Goal: Task Accomplishment & Management: Manage account settings

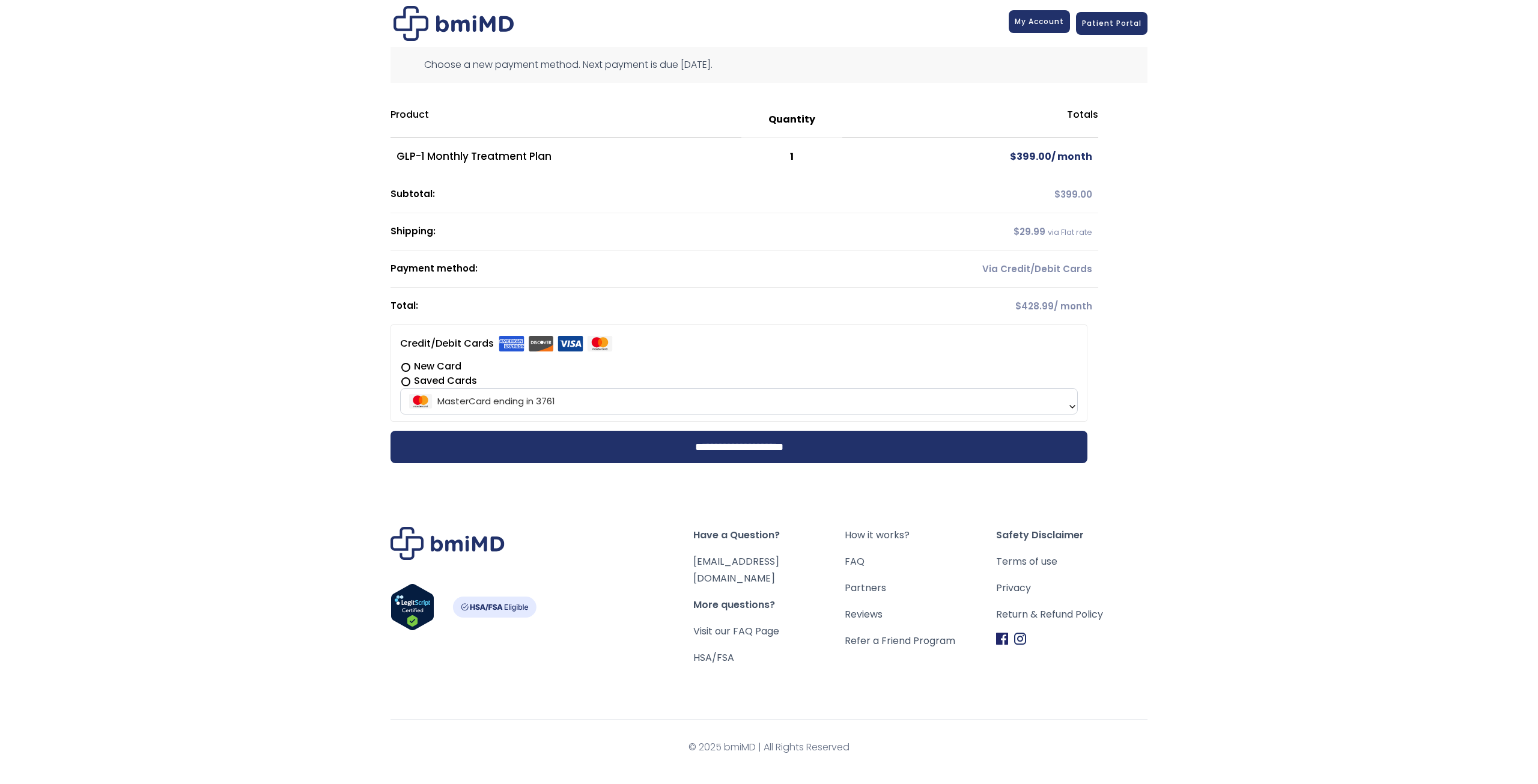
click at [1039, 28] on link "My Account" at bounding box center [1039, 21] width 61 height 23
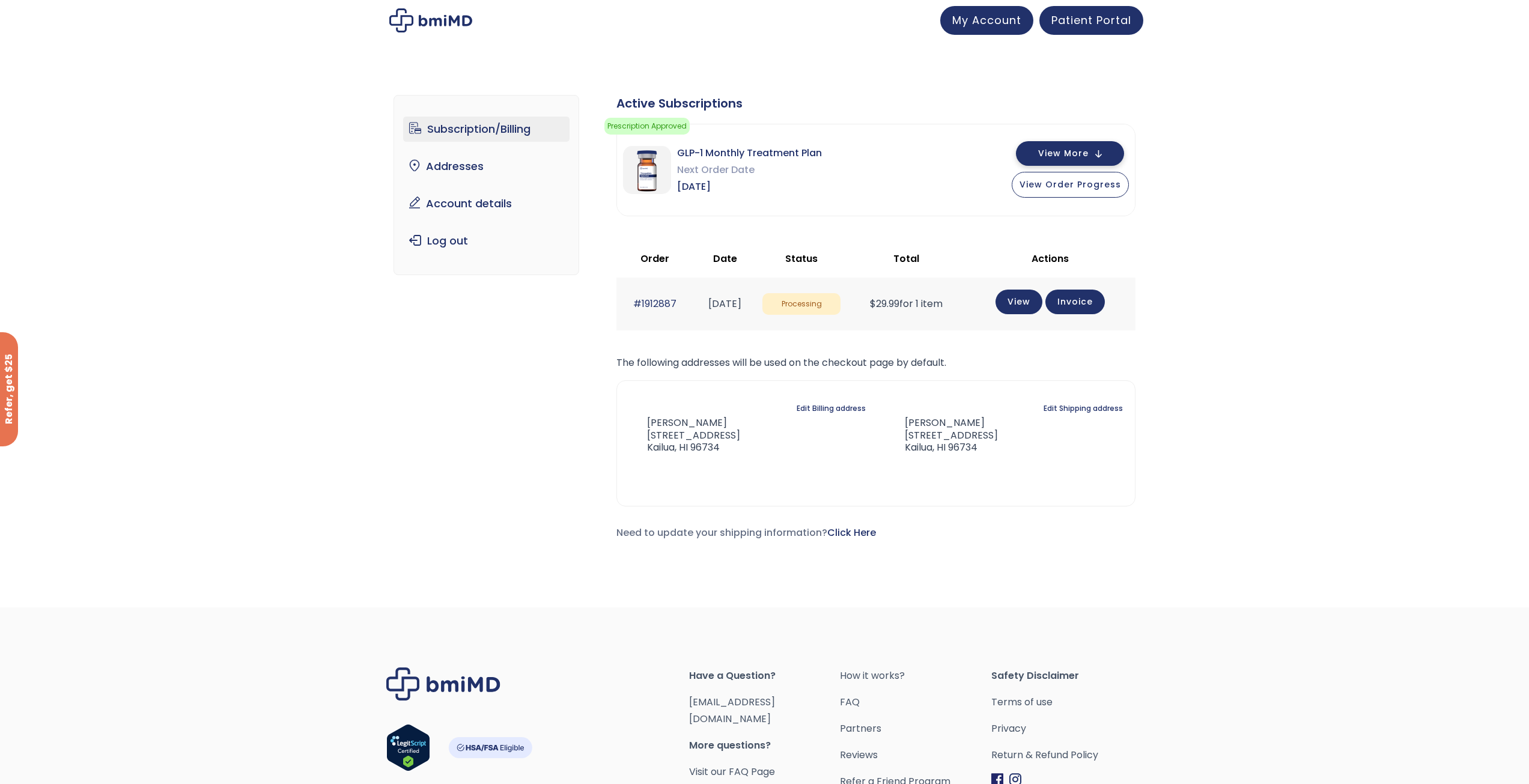
click at [1100, 154] on button "View More" at bounding box center [1070, 154] width 108 height 25
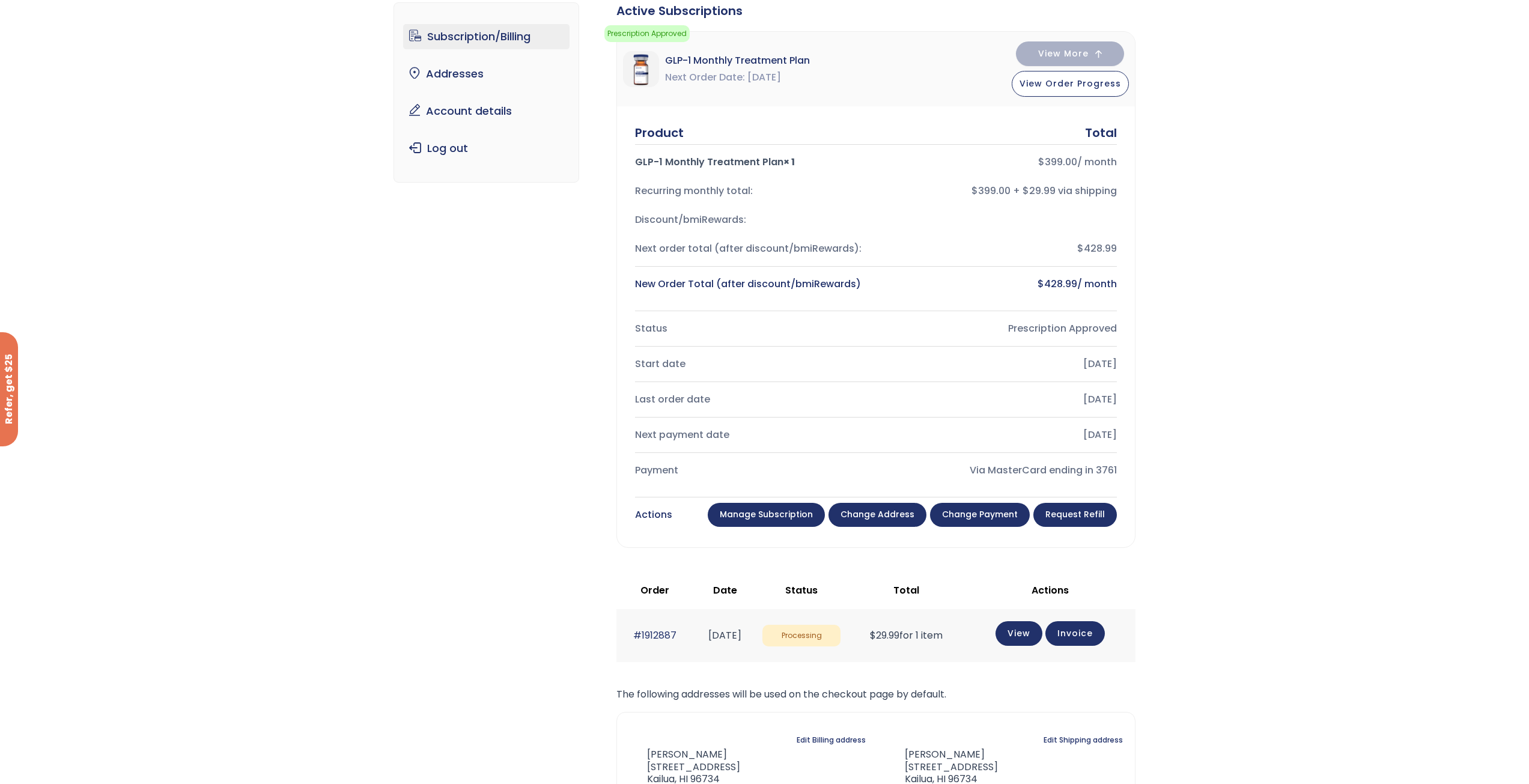
scroll to position [241, 0]
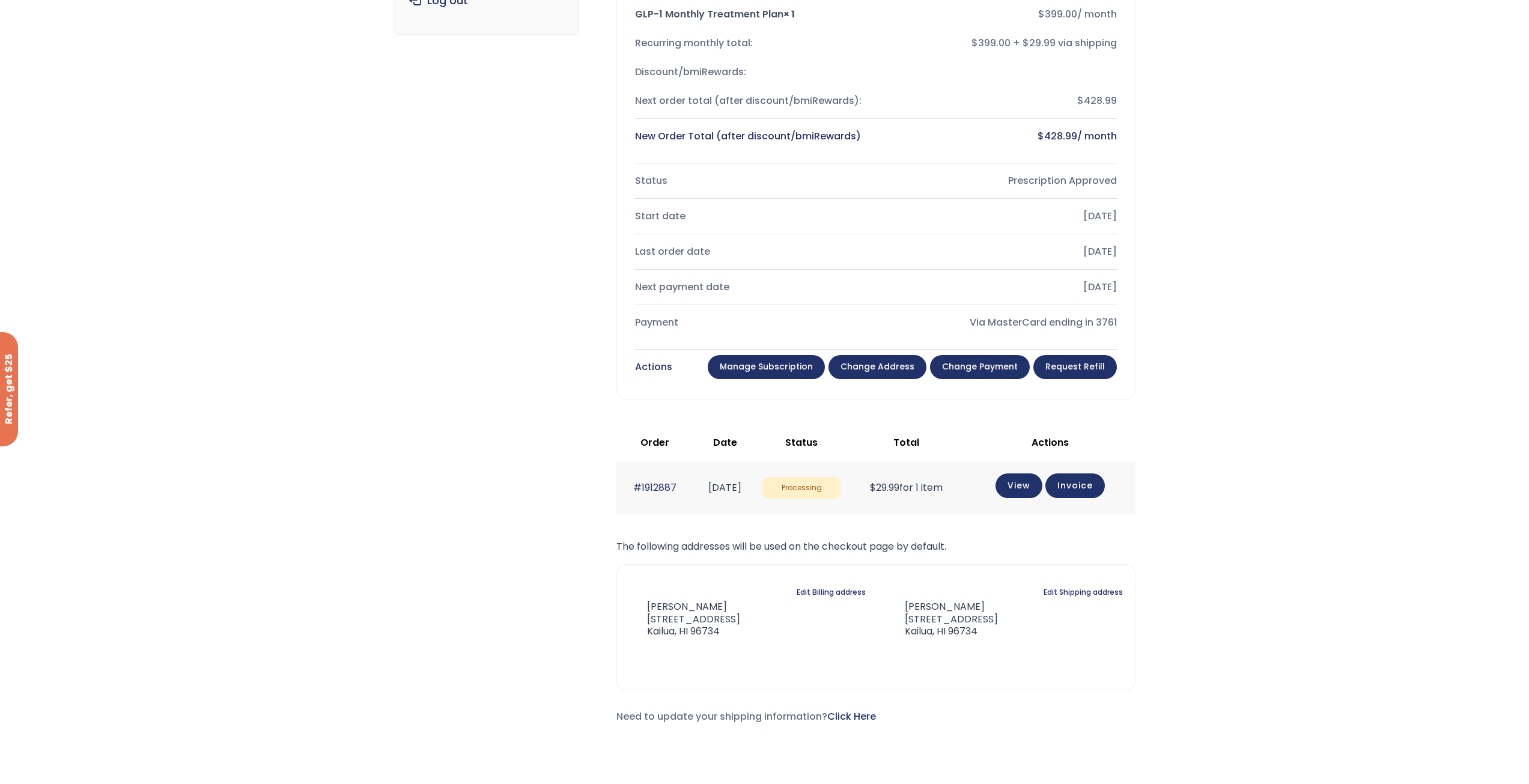
click at [783, 366] on link "Manage Subscription" at bounding box center [766, 367] width 117 height 24
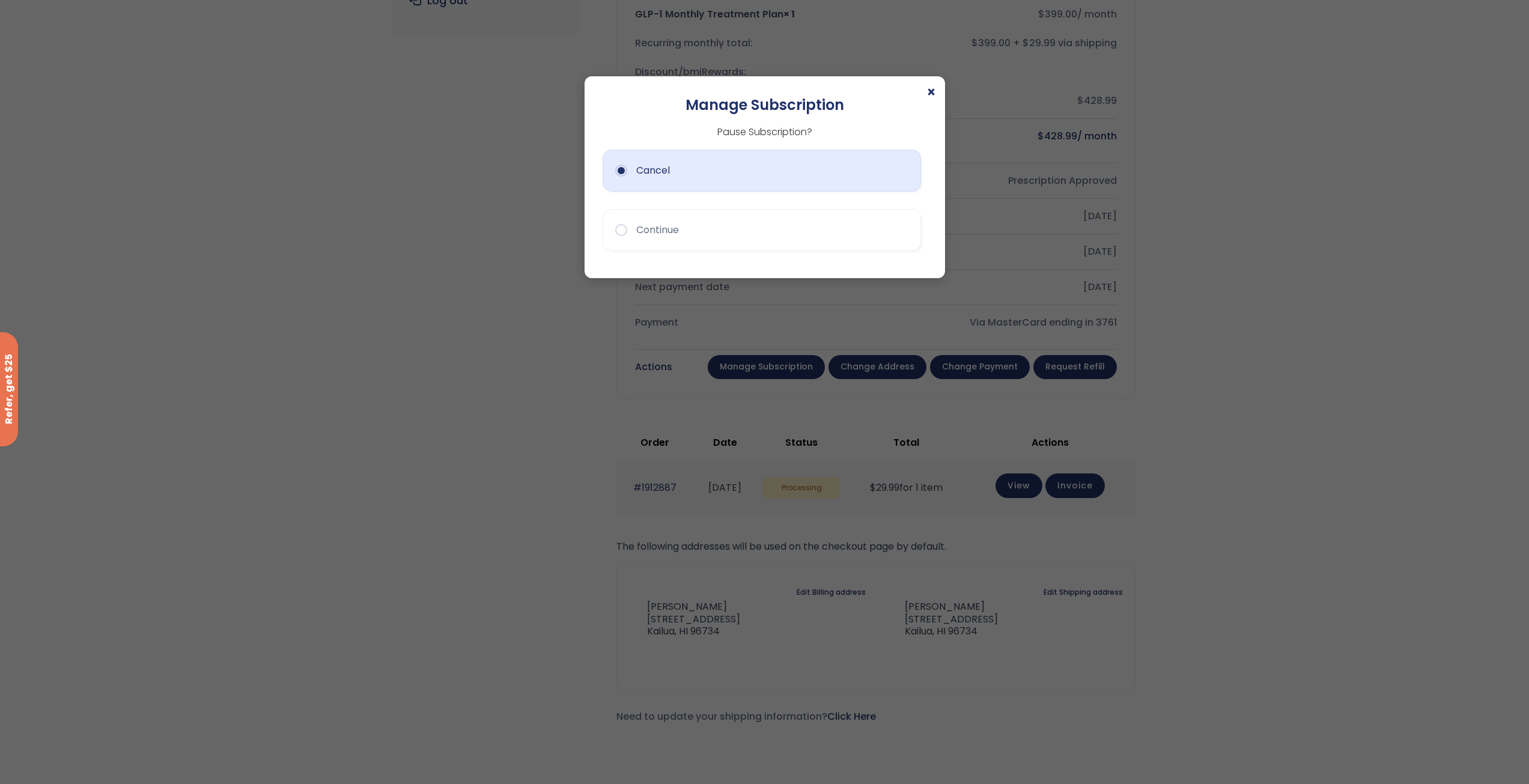
click at [665, 176] on button "Cancel" at bounding box center [761, 171] width 319 height 42
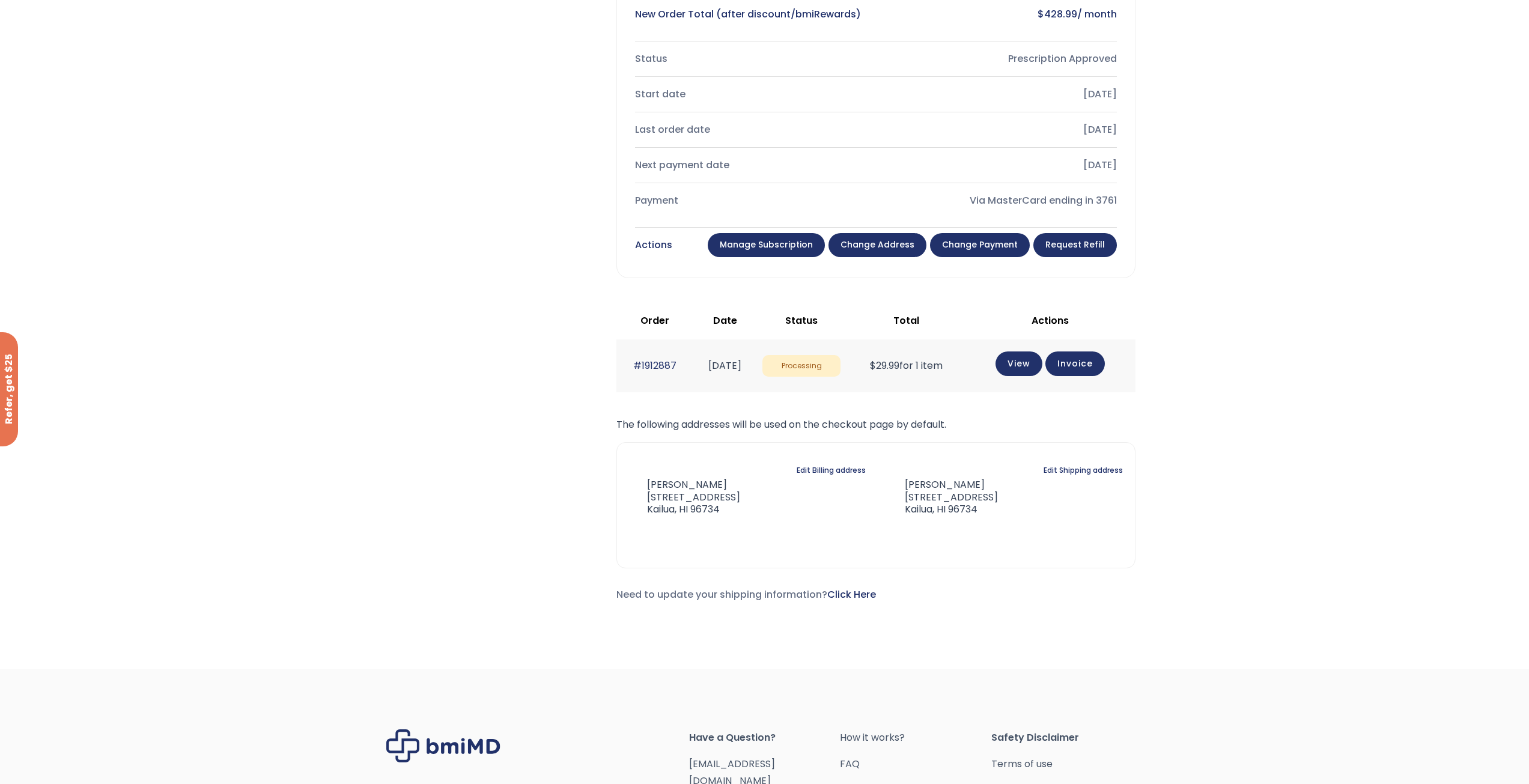
scroll to position [535, 0]
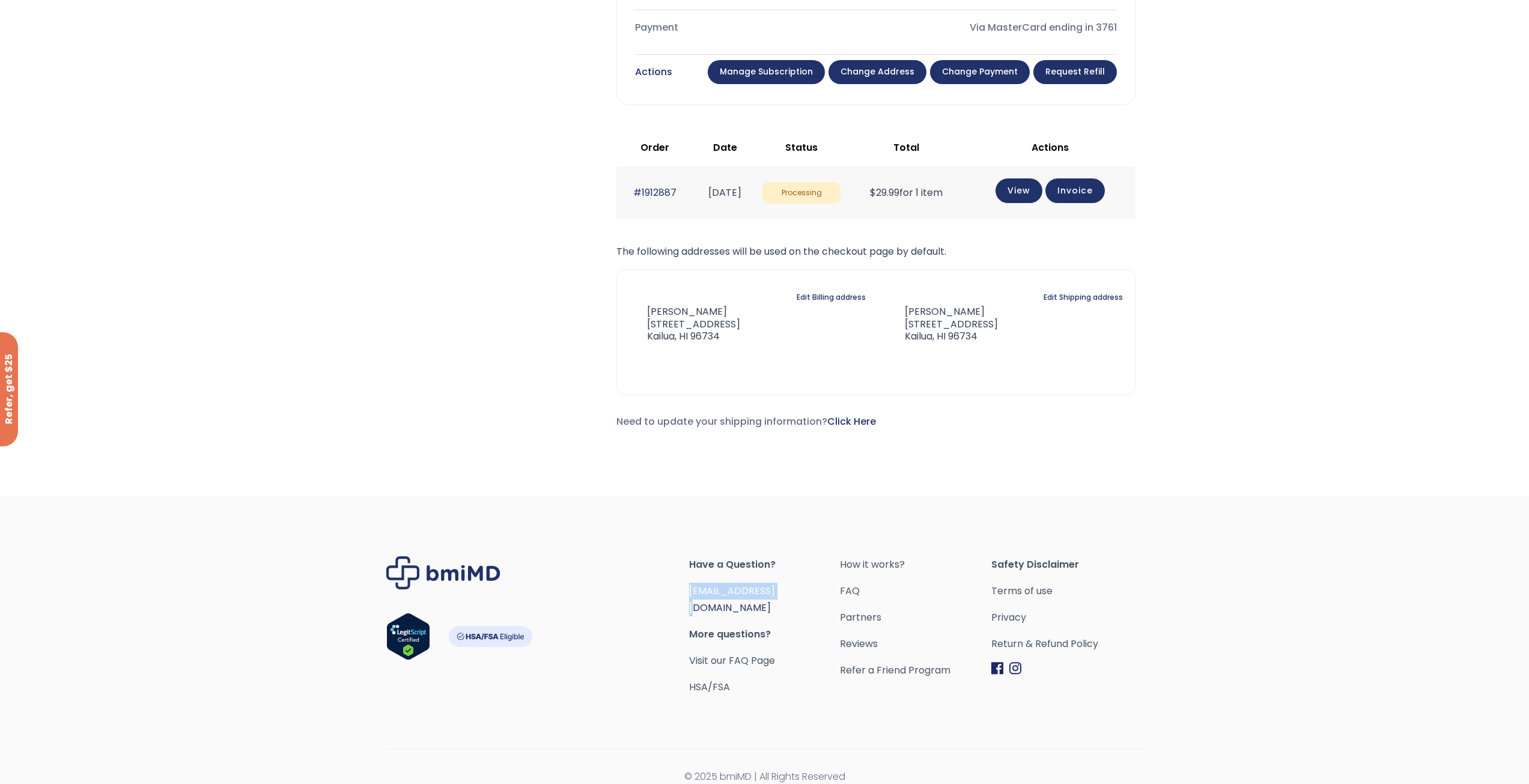
drag, startPoint x: 791, startPoint y: 590, endPoint x: 691, endPoint y: 593, distance: 100.0
click at [691, 593] on span "[EMAIL_ADDRESS][DOMAIN_NAME]" at bounding box center [765, 599] width 151 height 33
copy link "[EMAIL_ADDRESS][DOMAIN_NAME]"
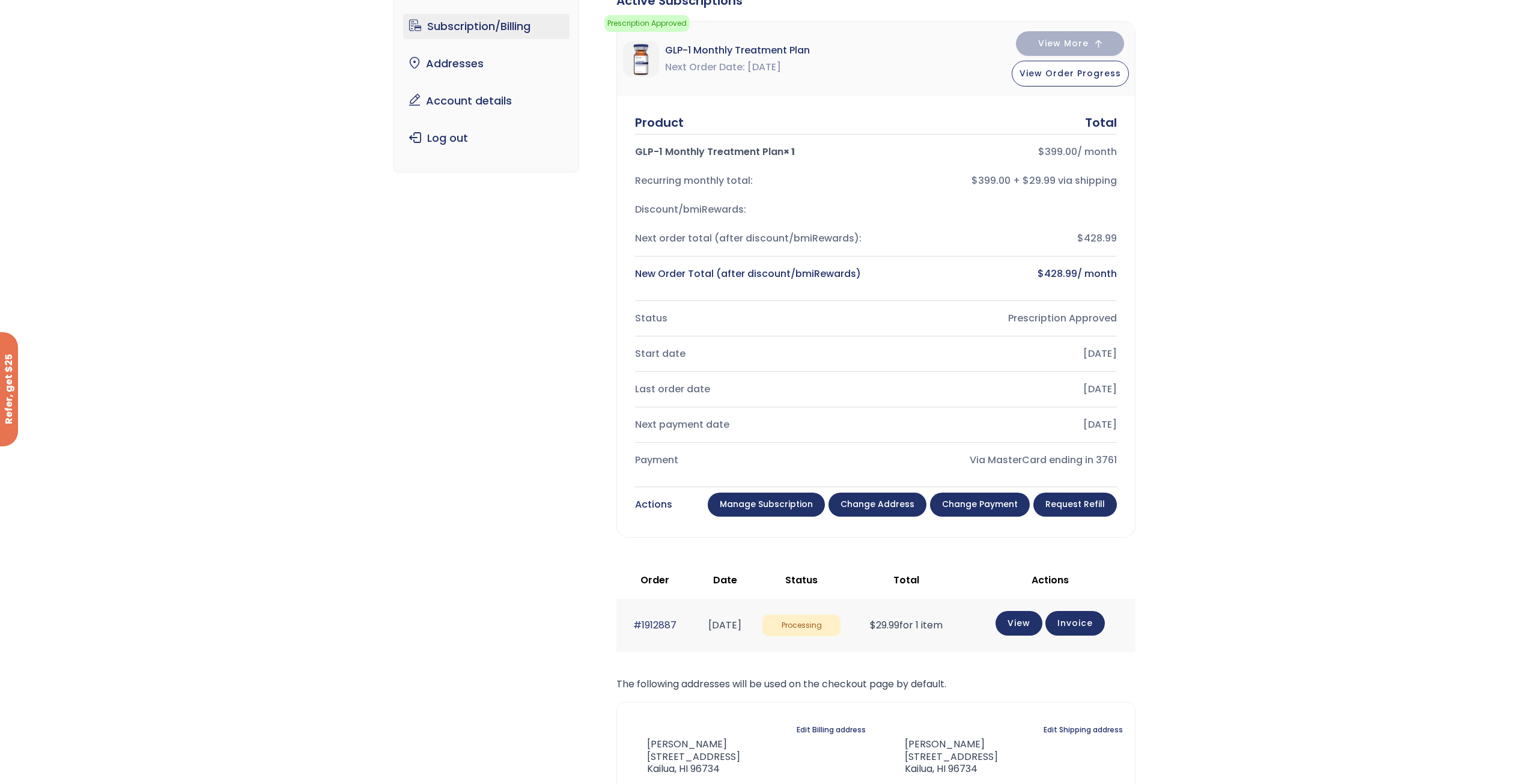
scroll to position [0, 0]
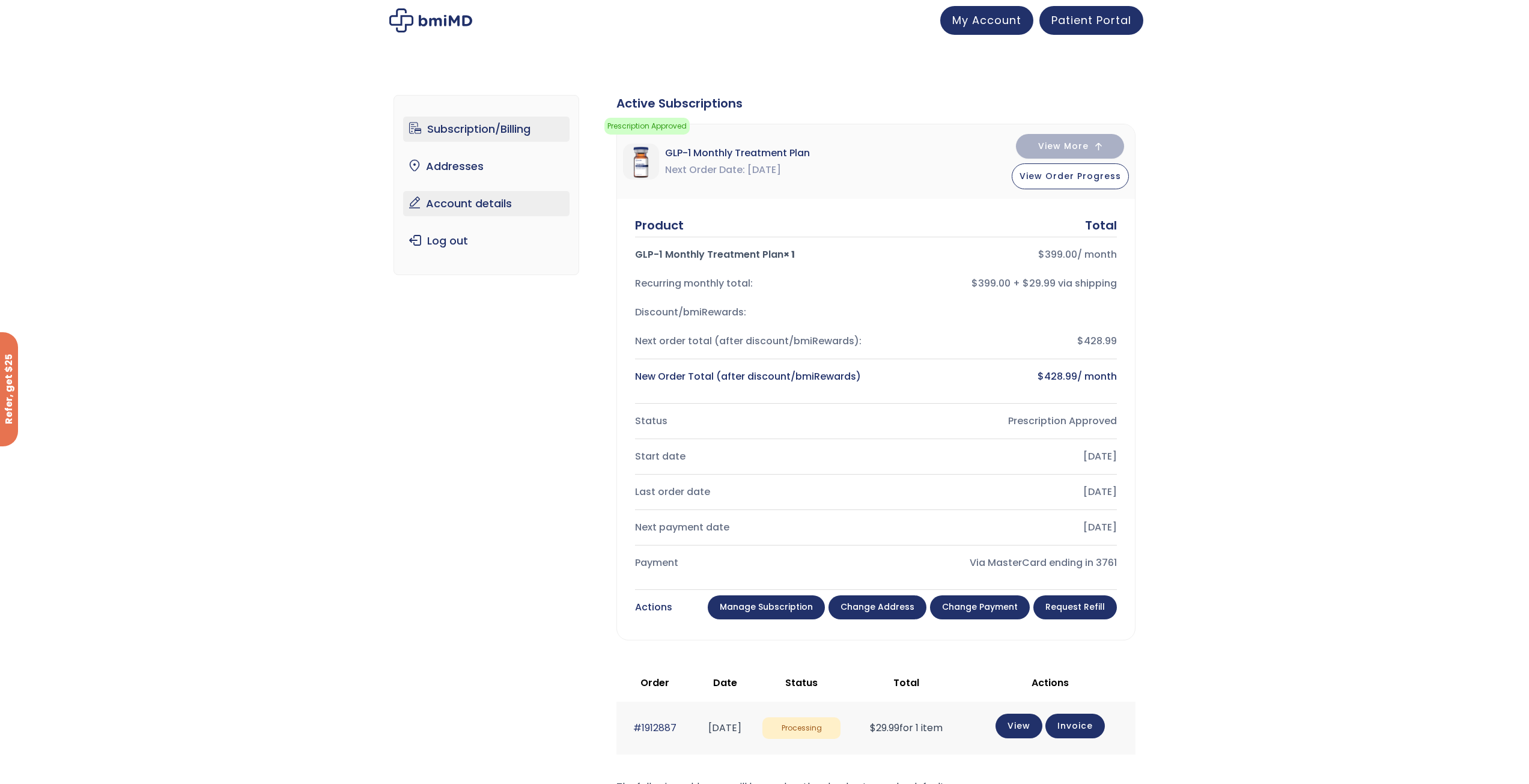
click at [459, 204] on link "Account details" at bounding box center [487, 203] width 167 height 25
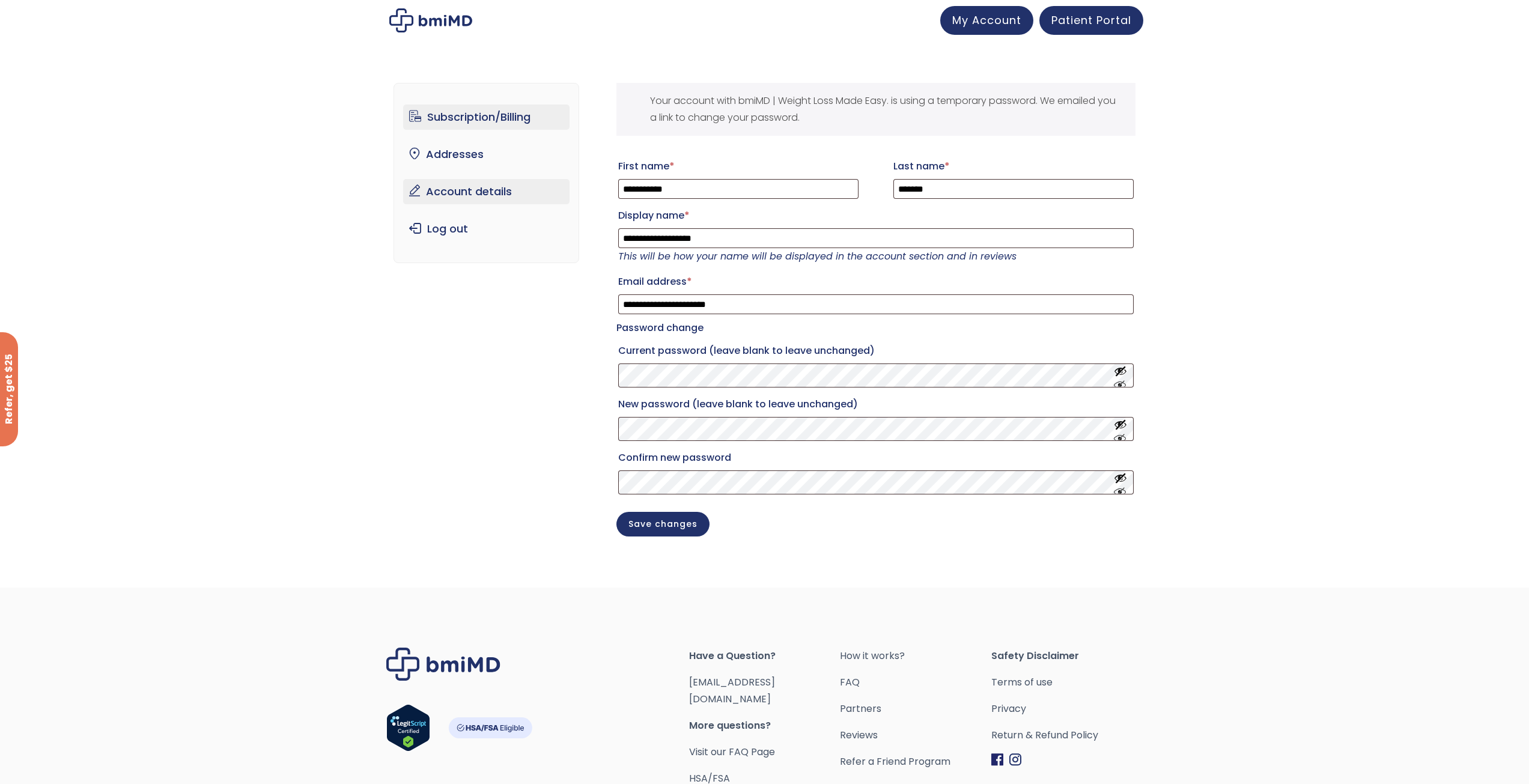
click at [479, 123] on link "Subscription/Billing" at bounding box center [487, 117] width 167 height 25
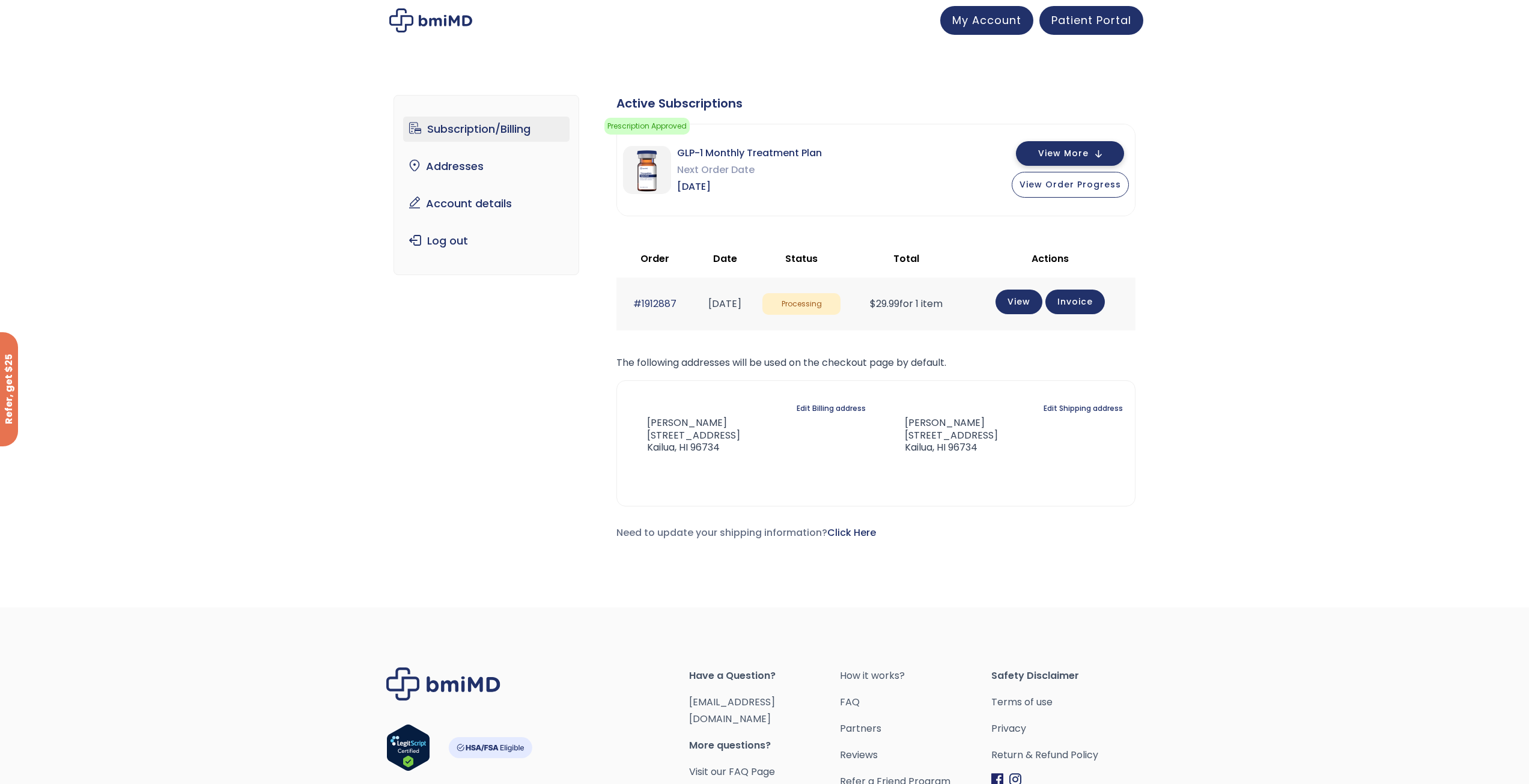
click at [1058, 156] on span "View More" at bounding box center [1063, 154] width 51 height 8
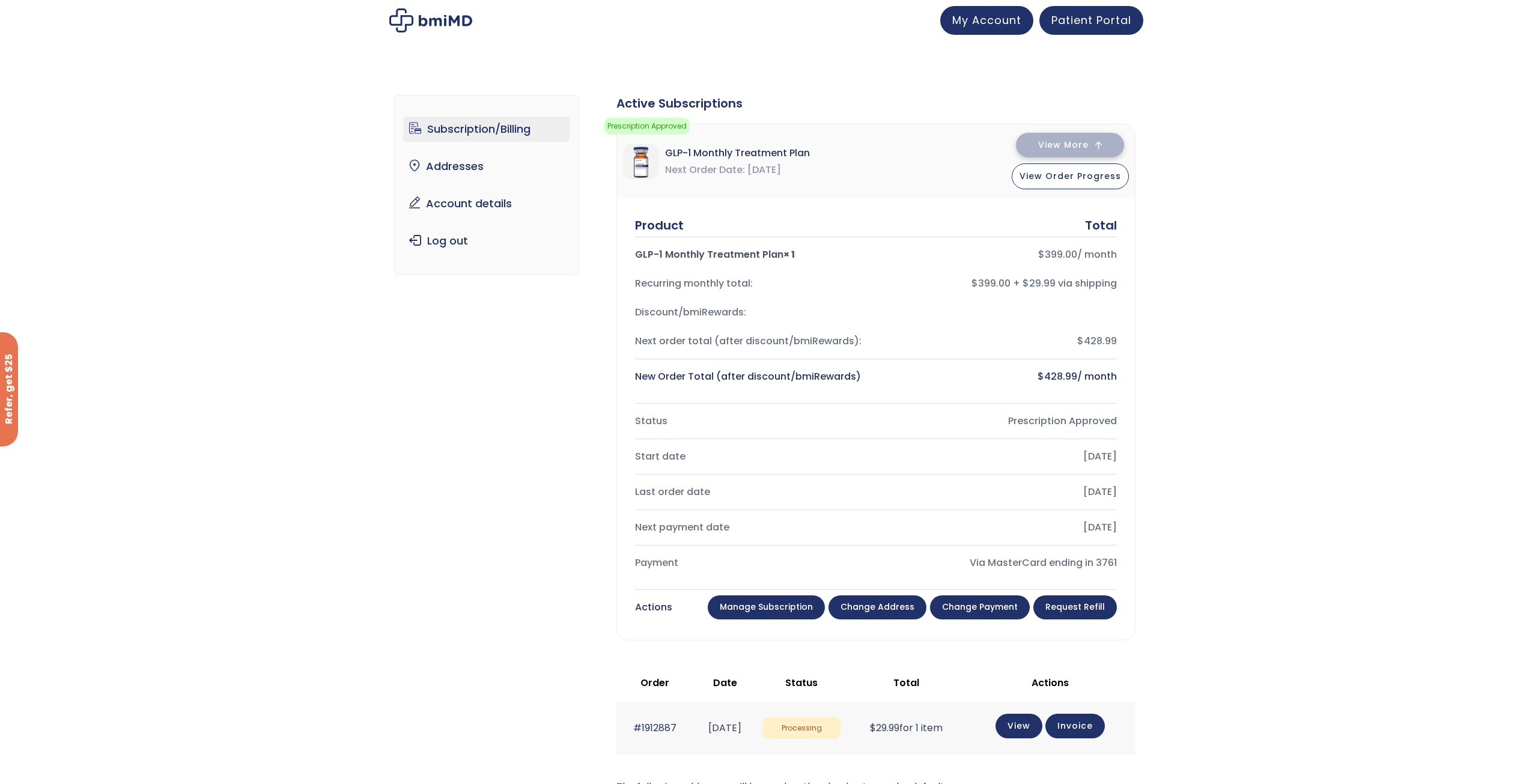
click at [1058, 156] on button "View More" at bounding box center [1070, 145] width 108 height 25
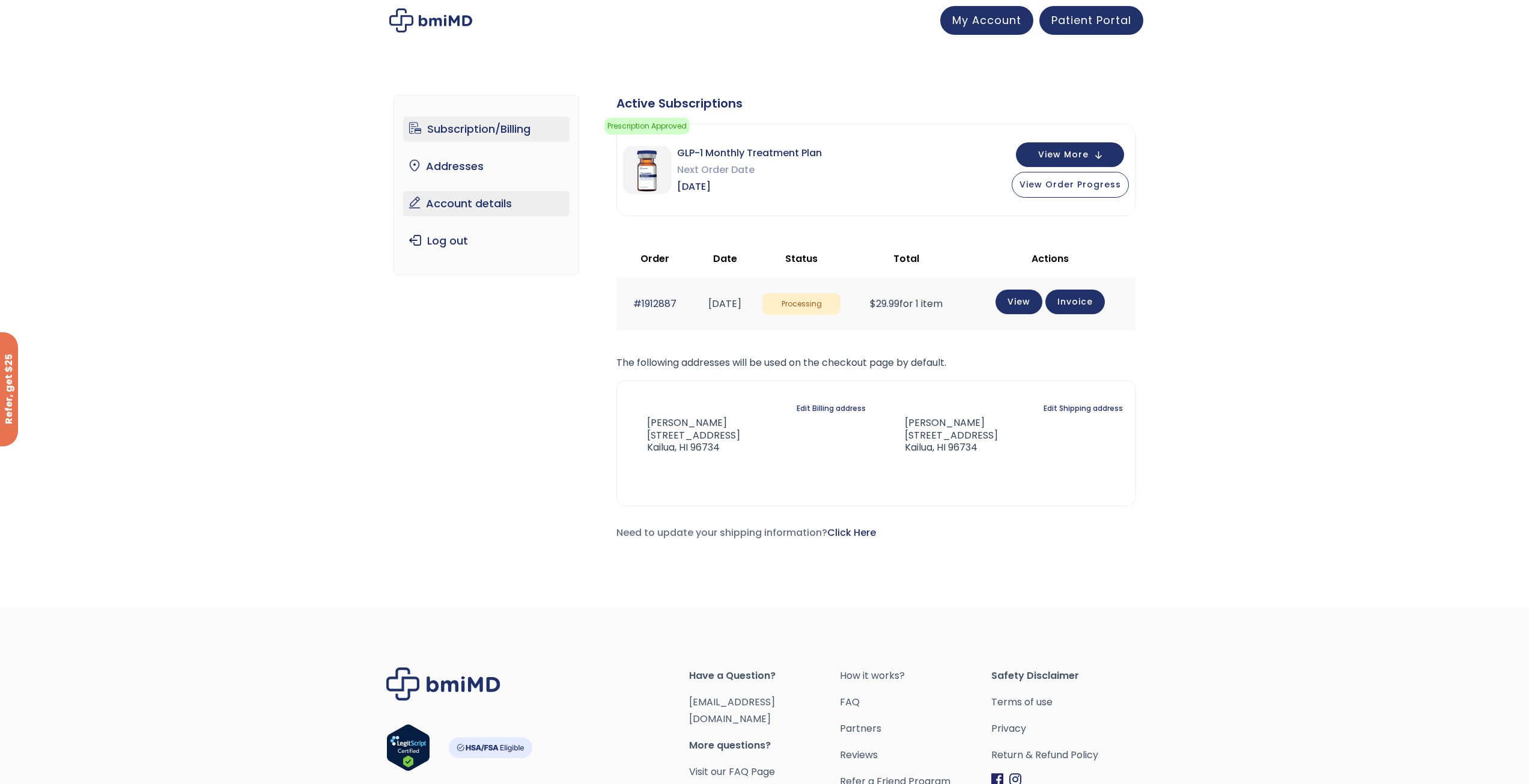
click at [474, 206] on link "Account details" at bounding box center [487, 203] width 167 height 25
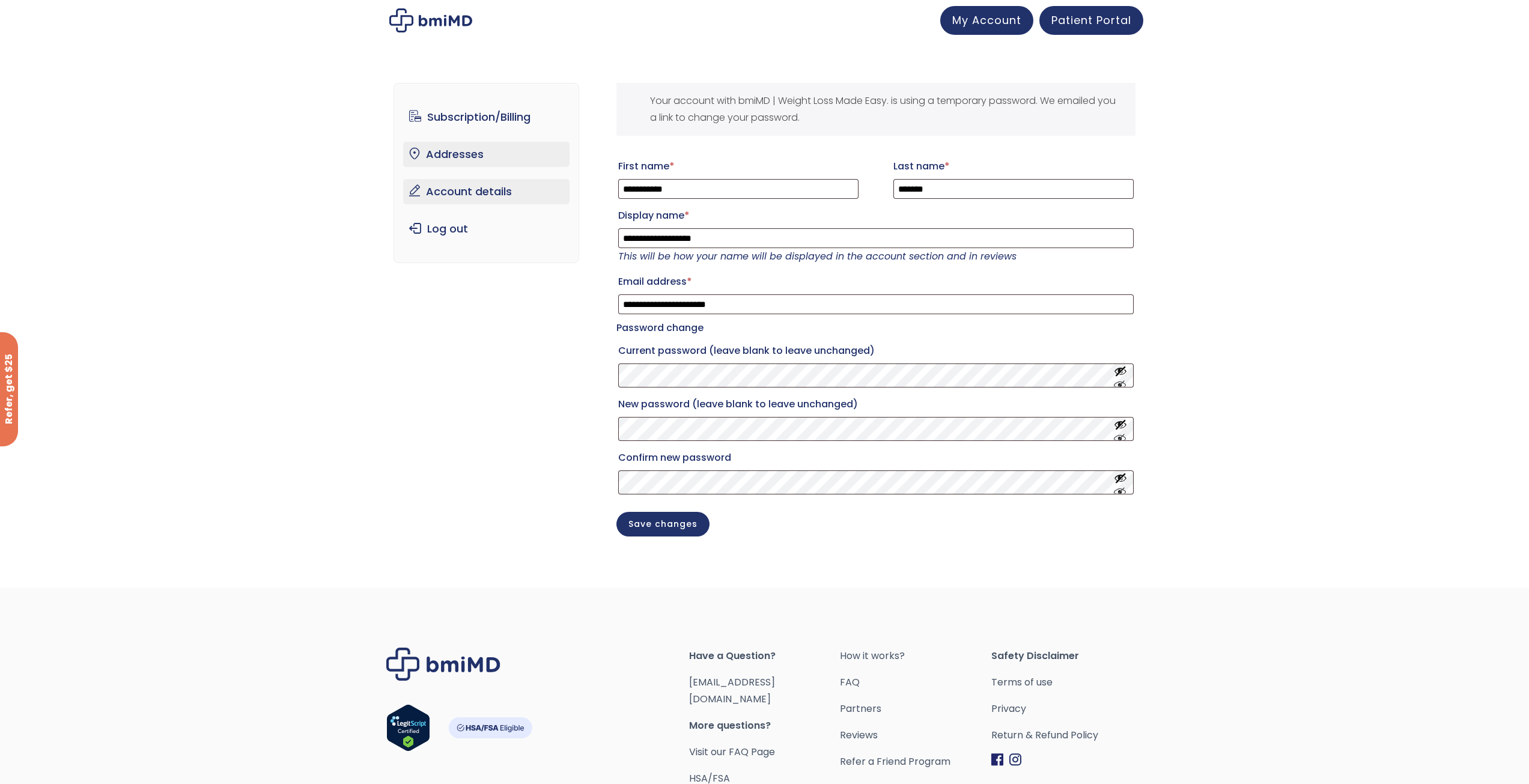
click at [470, 157] on link "Addresses" at bounding box center [487, 154] width 167 height 25
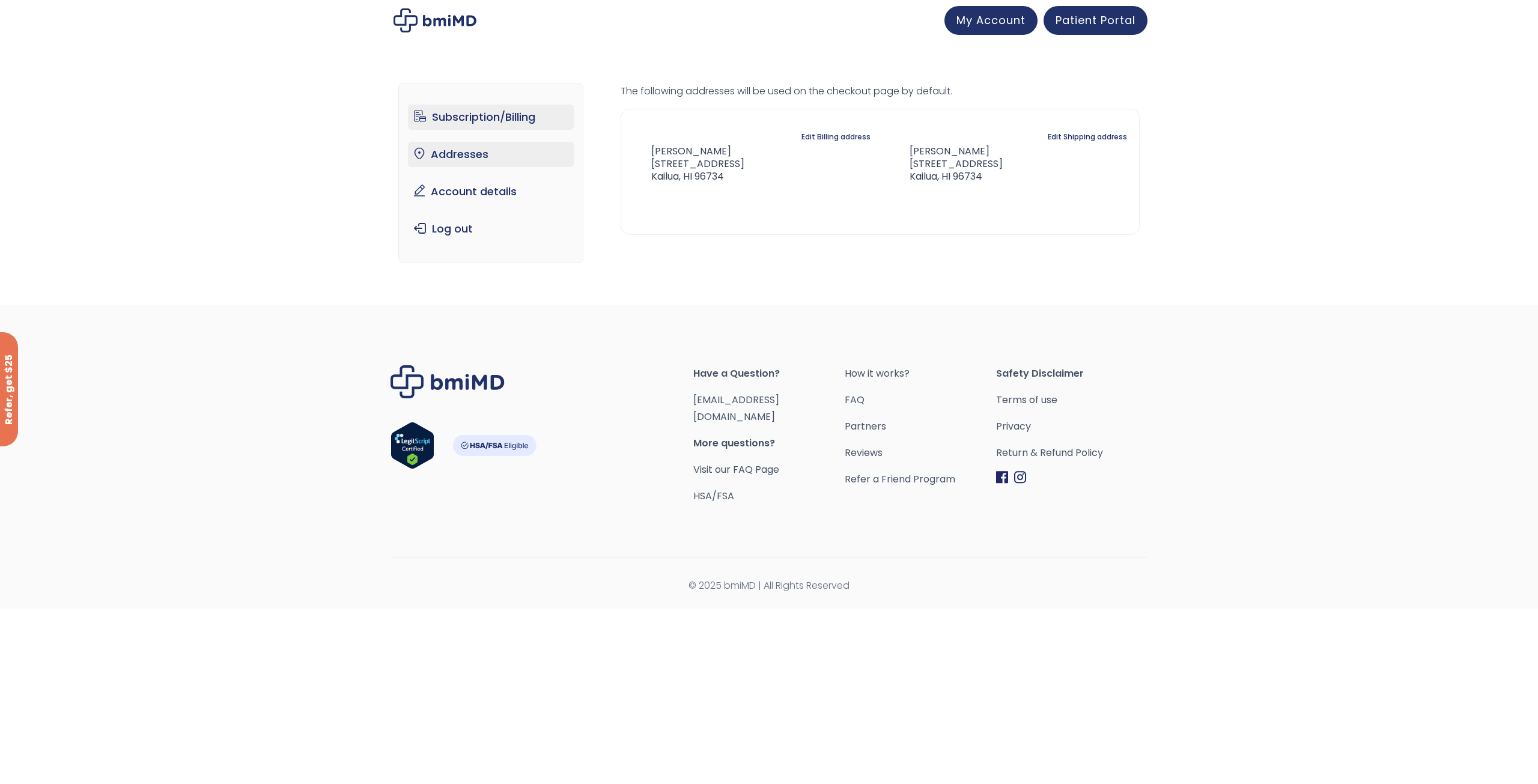
click at [474, 124] on link "Subscription/Billing" at bounding box center [491, 117] width 167 height 25
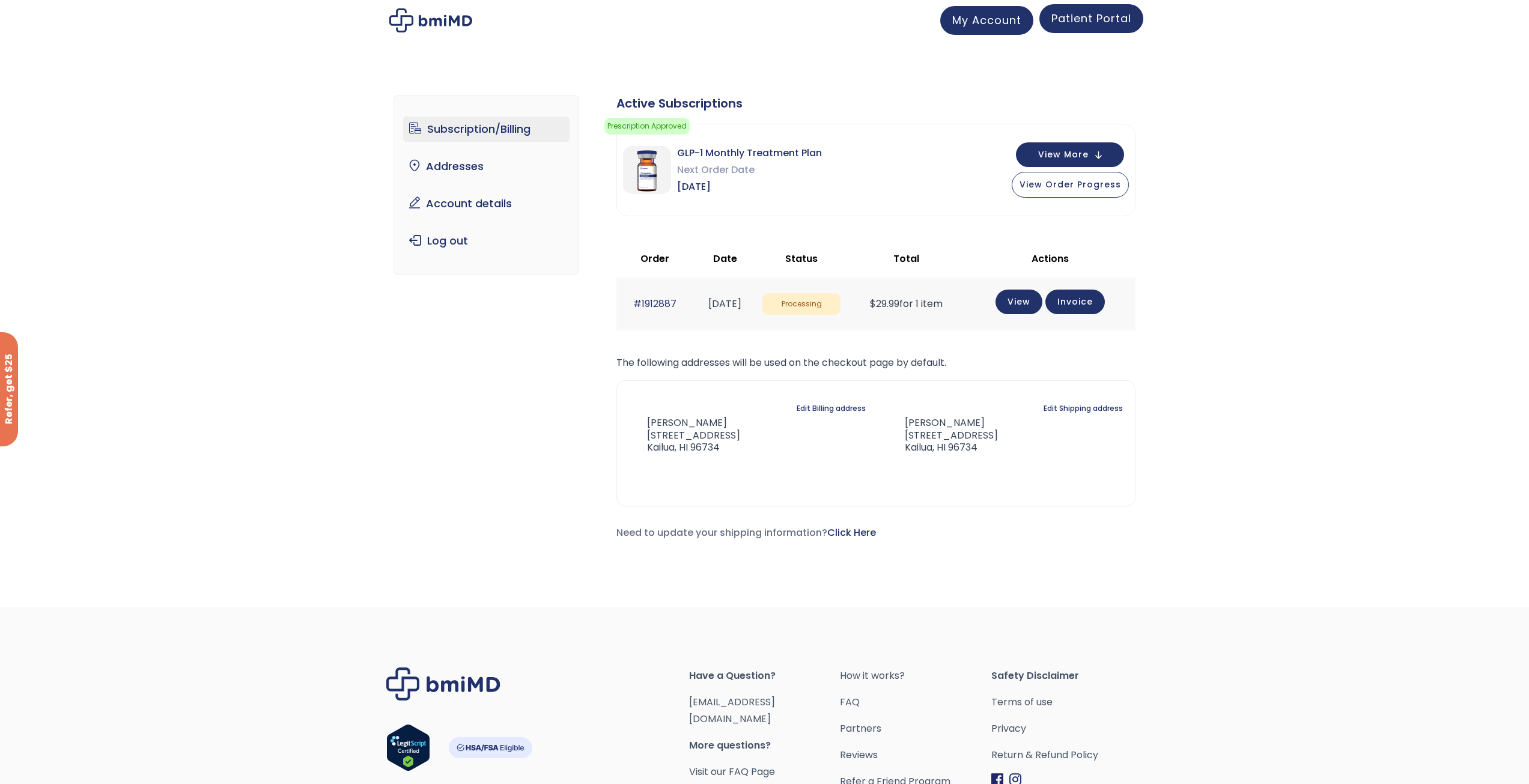
click at [1061, 19] on span "Patient Portal" at bounding box center [1091, 18] width 80 height 15
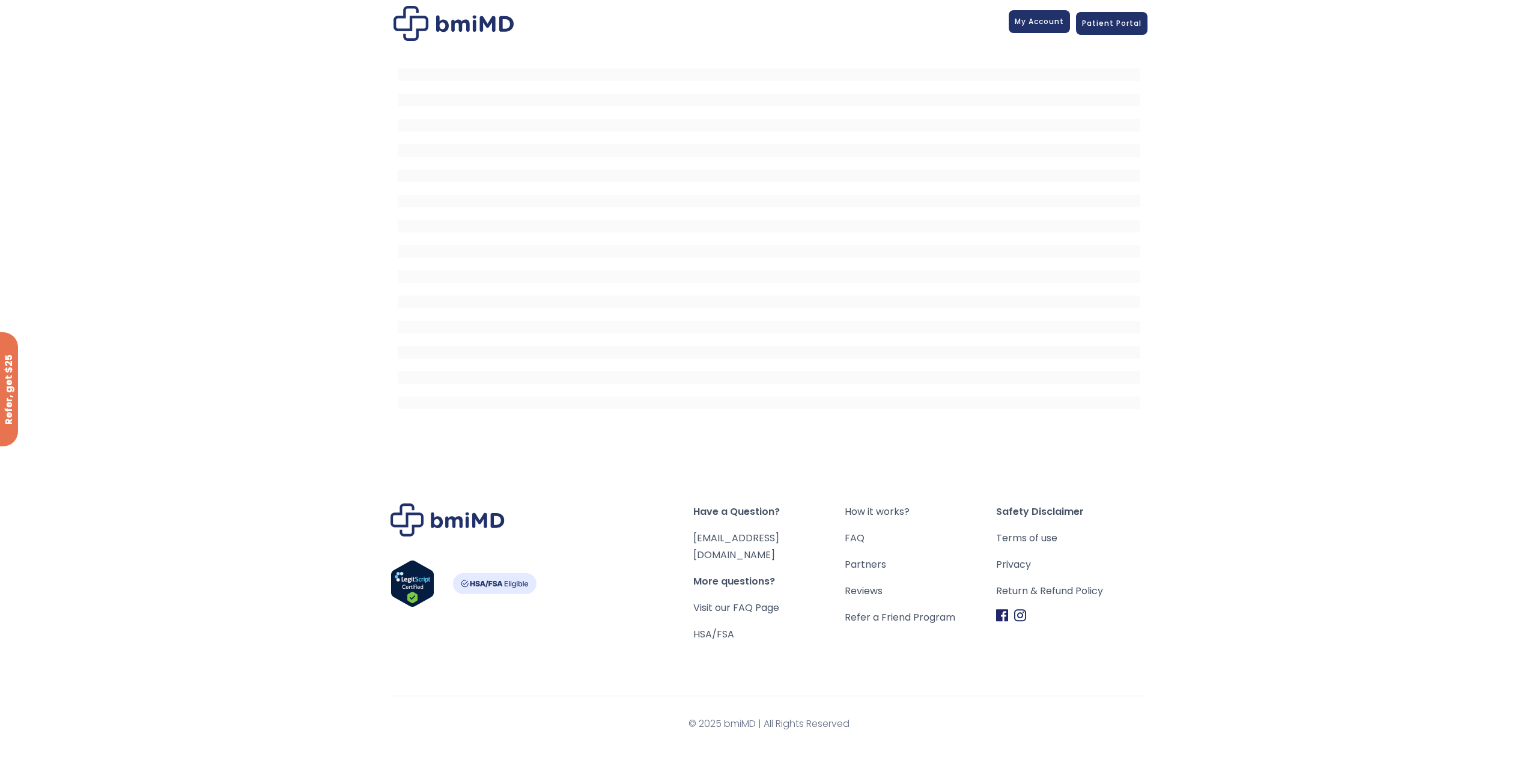
click at [1032, 24] on span "My Account" at bounding box center [1039, 20] width 49 height 10
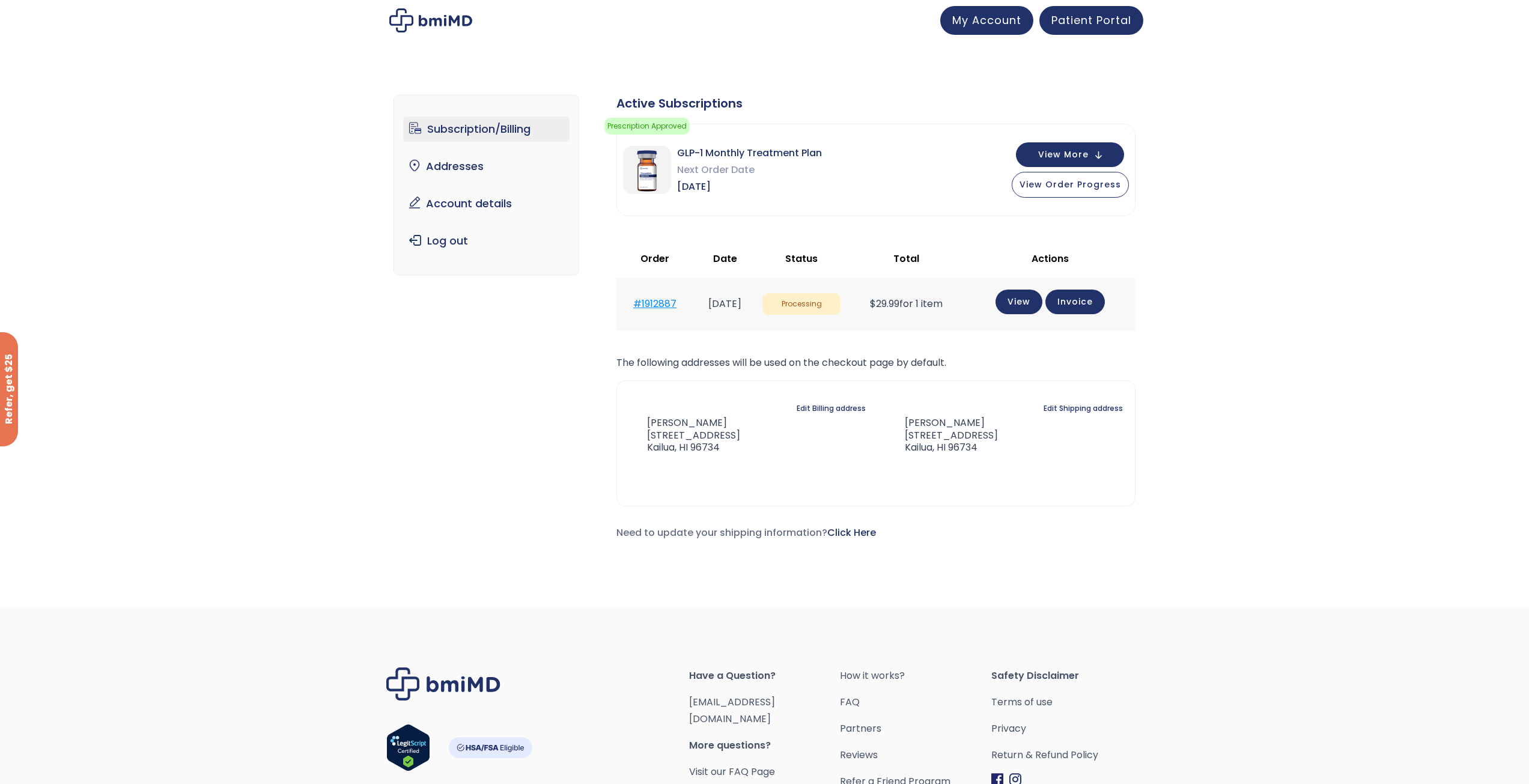
drag, startPoint x: 683, startPoint y: 303, endPoint x: 632, endPoint y: 302, distance: 51.0
click at [632, 302] on td "#1912887" at bounding box center [655, 303] width 77 height 52
copy link "#1912887"
click at [981, 24] on span "My Account" at bounding box center [986, 18] width 69 height 15
click at [1094, 157] on button "View More" at bounding box center [1070, 154] width 108 height 25
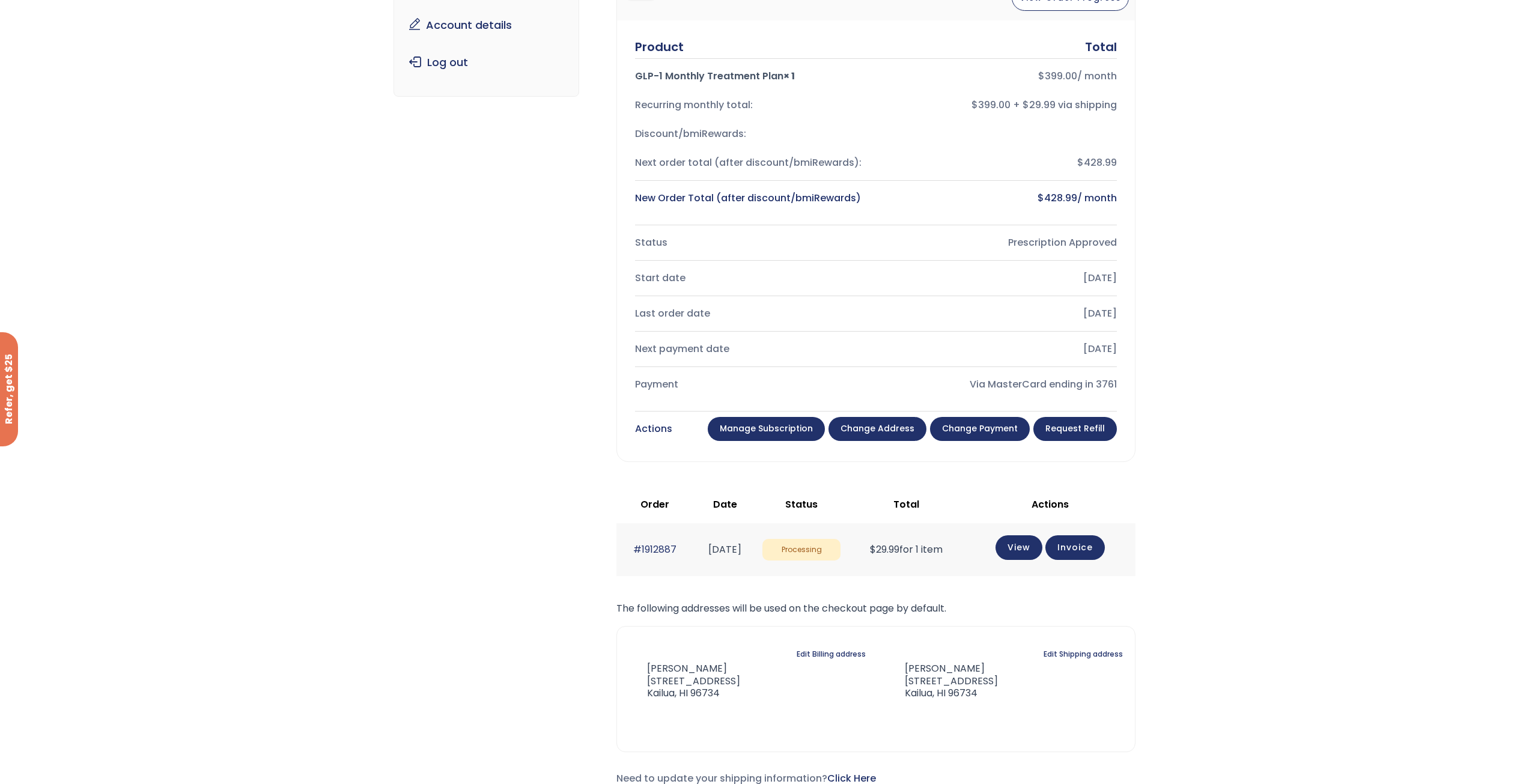
scroll to position [180, 0]
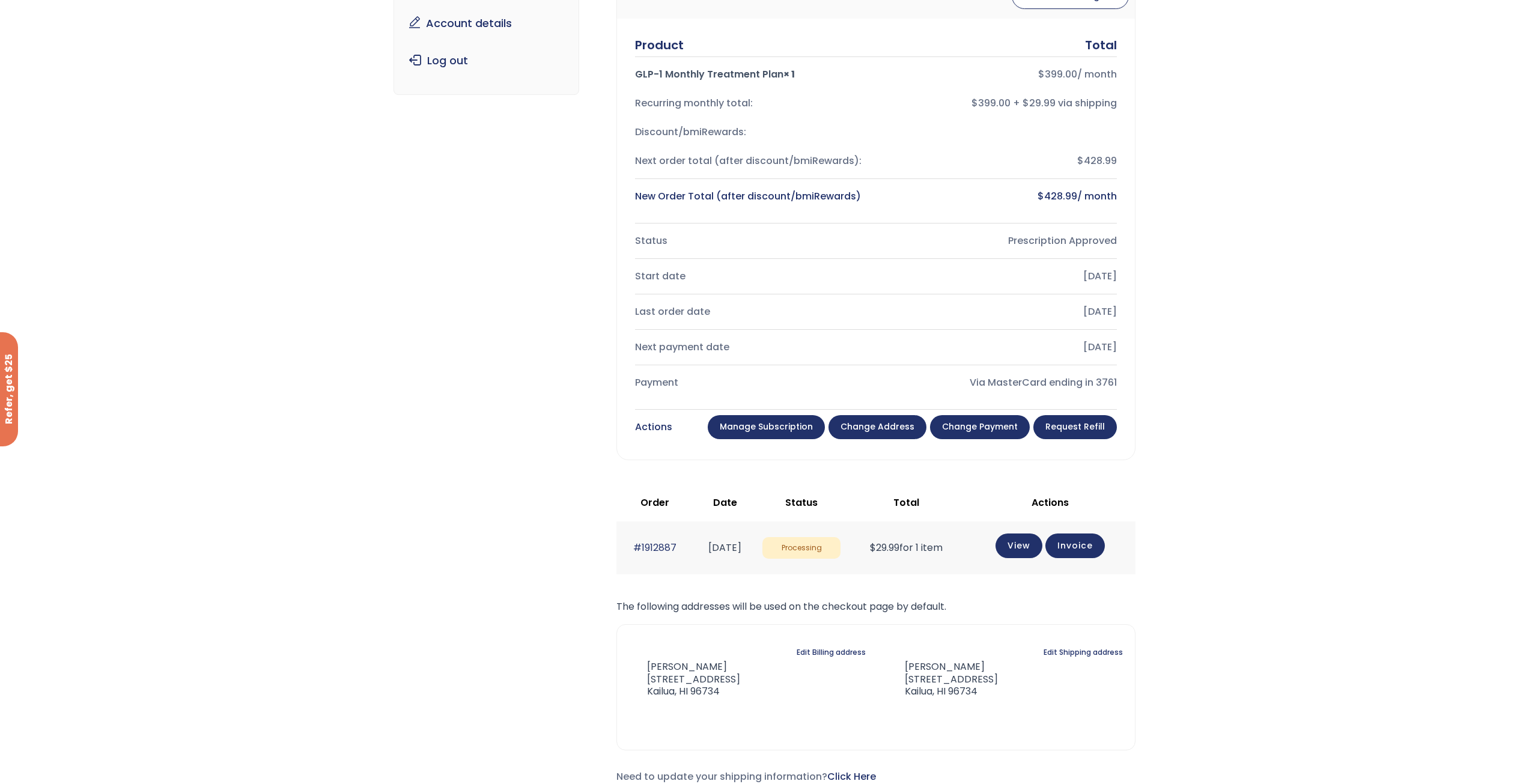
click at [756, 429] on link "Manage Subscription" at bounding box center [766, 428] width 117 height 24
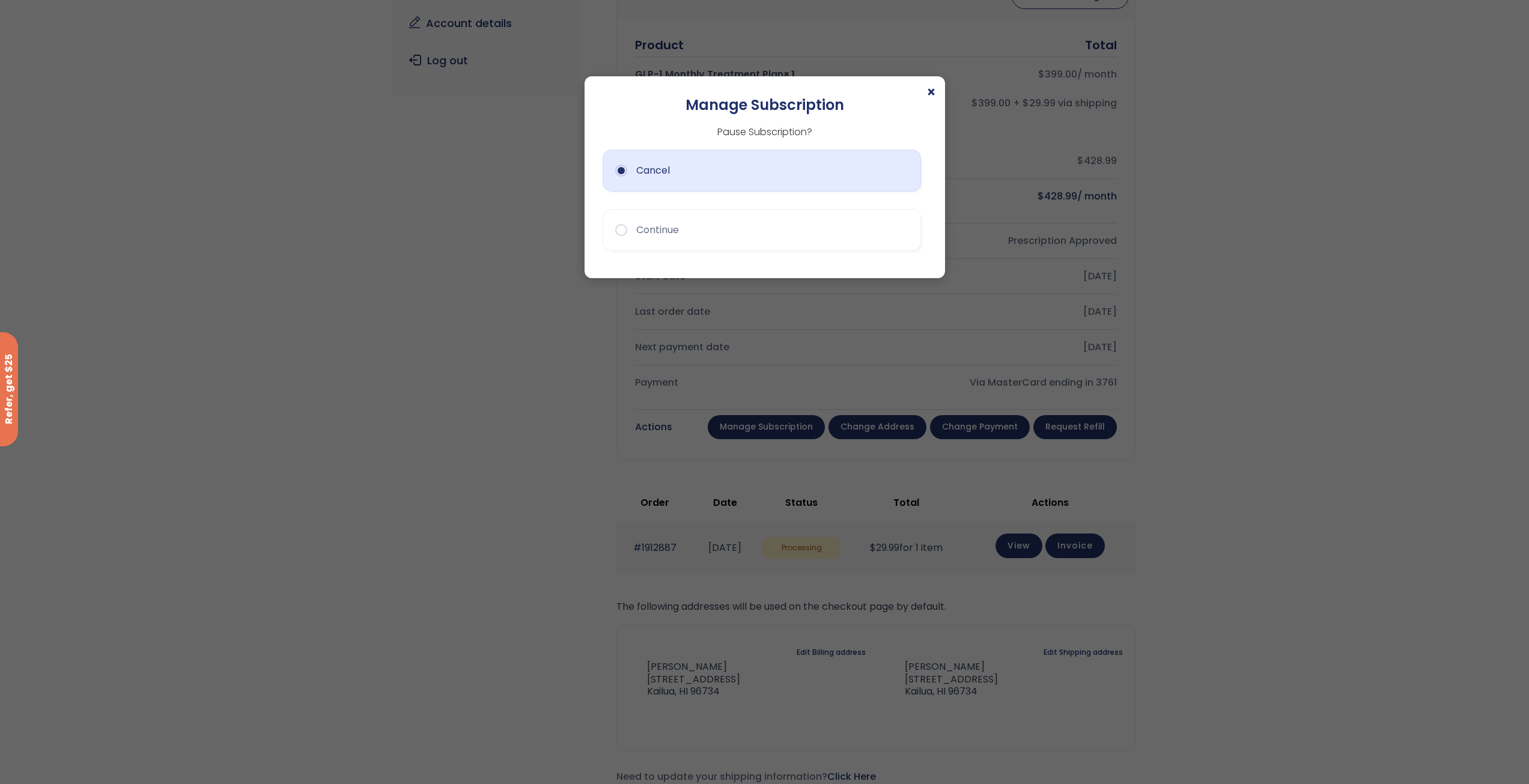
click at [625, 174] on button "Cancel" at bounding box center [761, 171] width 319 height 42
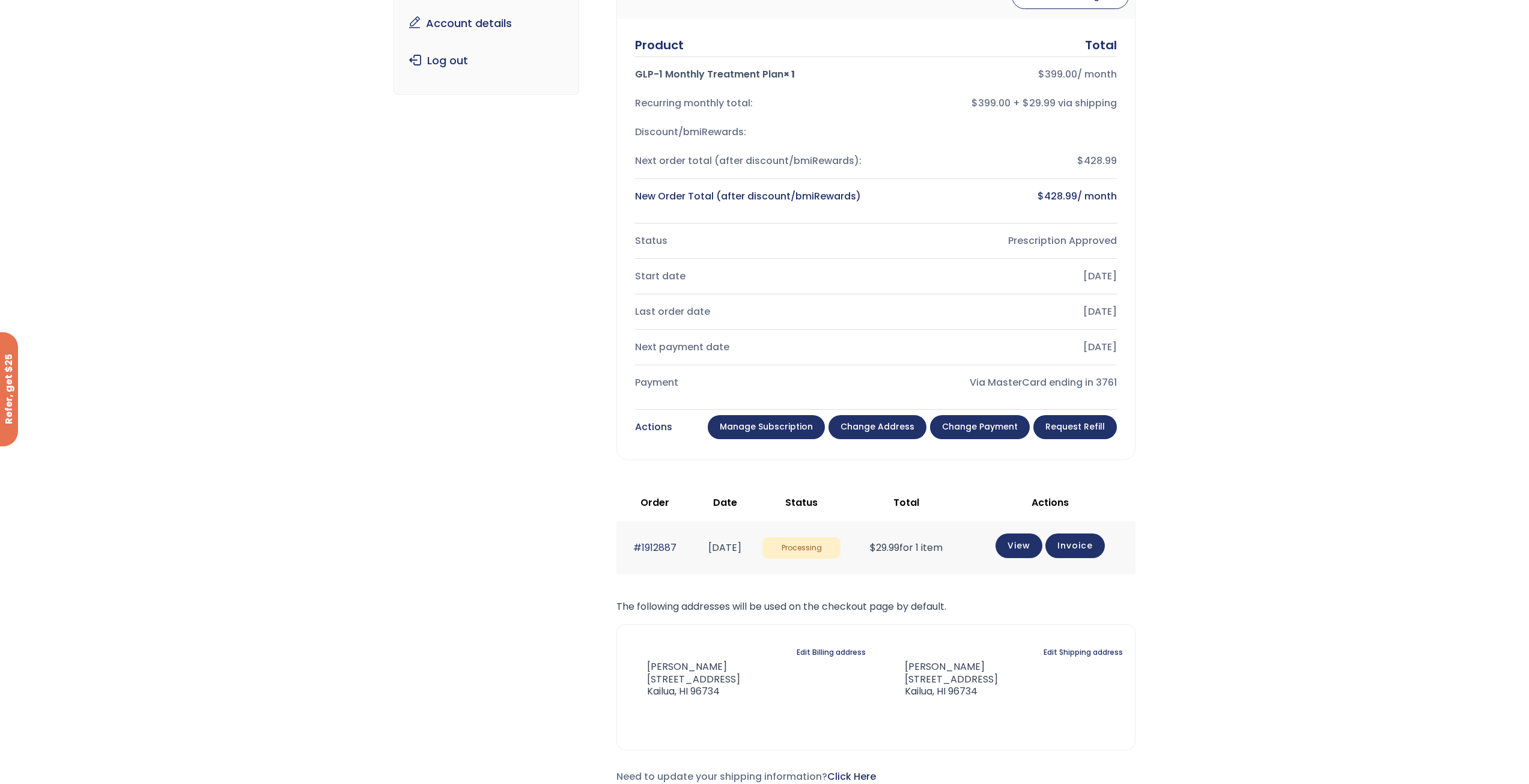
scroll to position [0, 0]
